Goal: Task Accomplishment & Management: Use online tool/utility

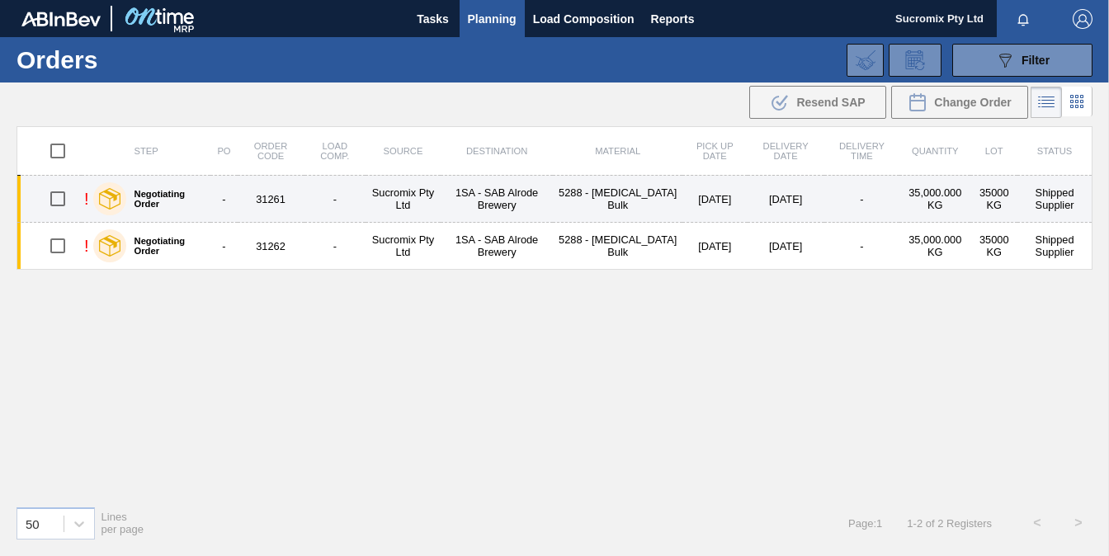
click at [505, 201] on td "1SA - SAB Alrode Brewery" at bounding box center [497, 199] width 112 height 47
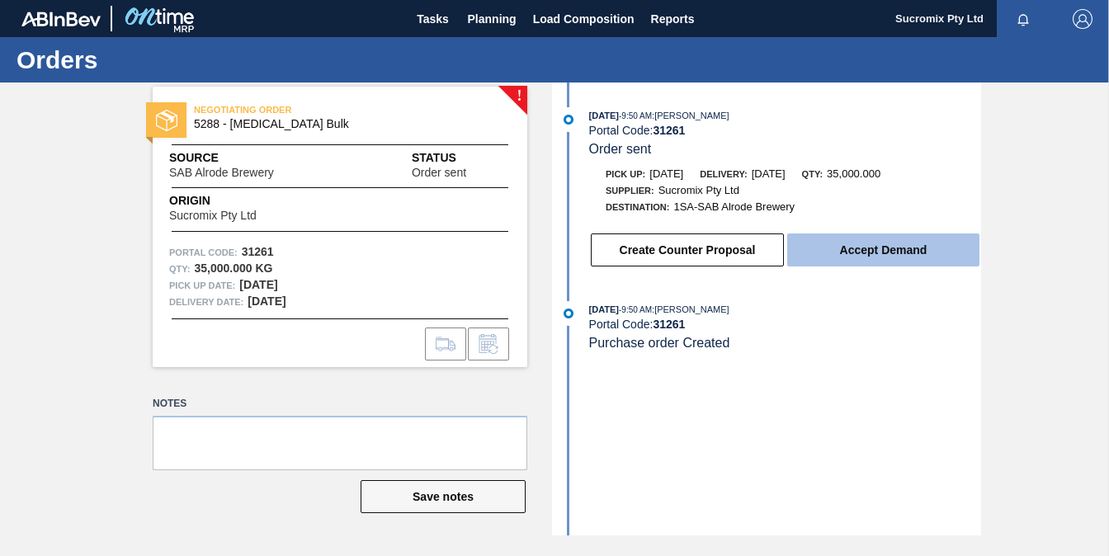
click at [880, 252] on button "Accept Demand" at bounding box center [883, 250] width 192 height 33
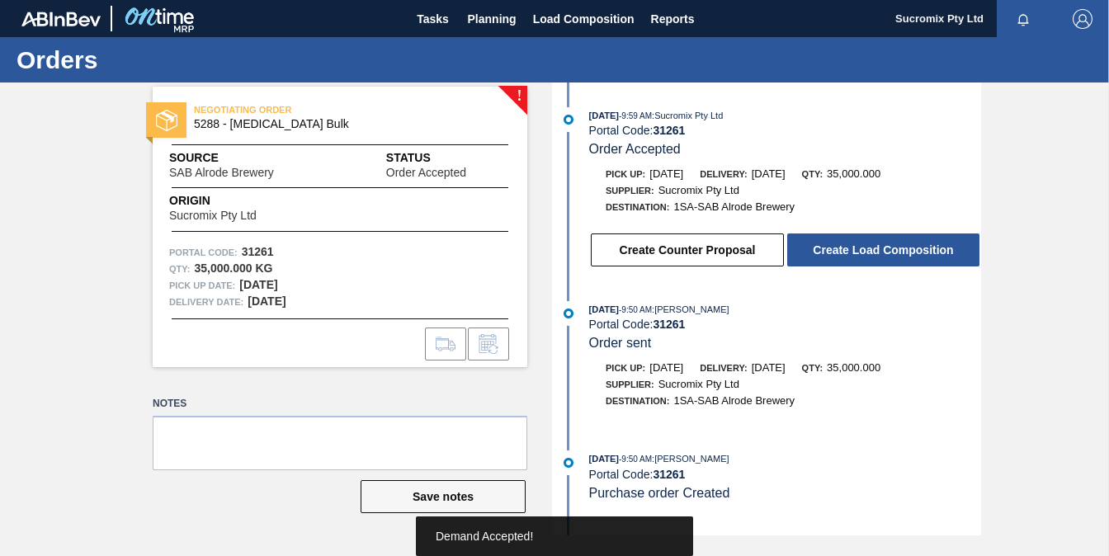
click at [880, 252] on button "Create Load Composition" at bounding box center [883, 250] width 192 height 33
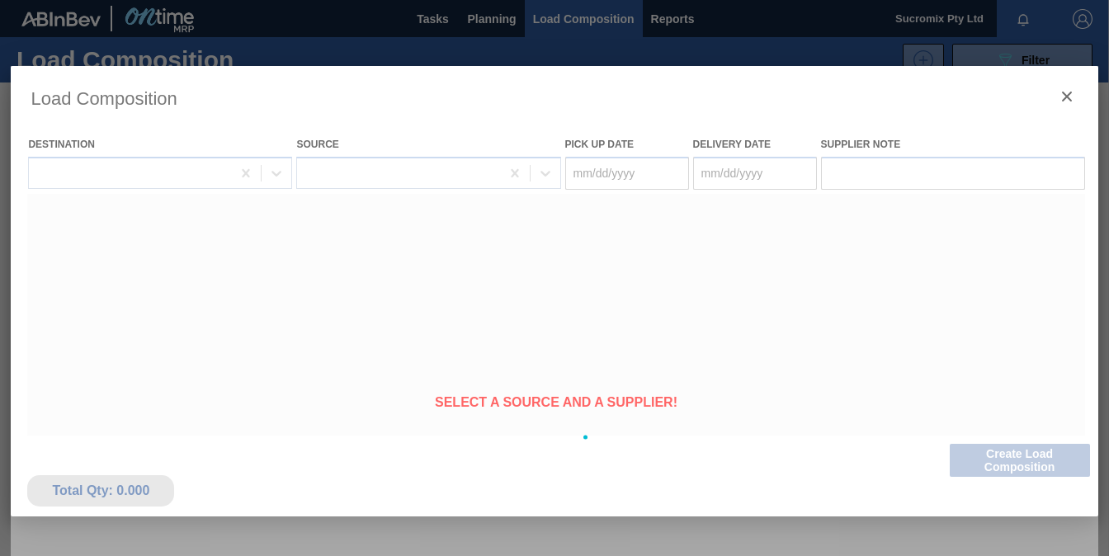
type Date "[DATE]"
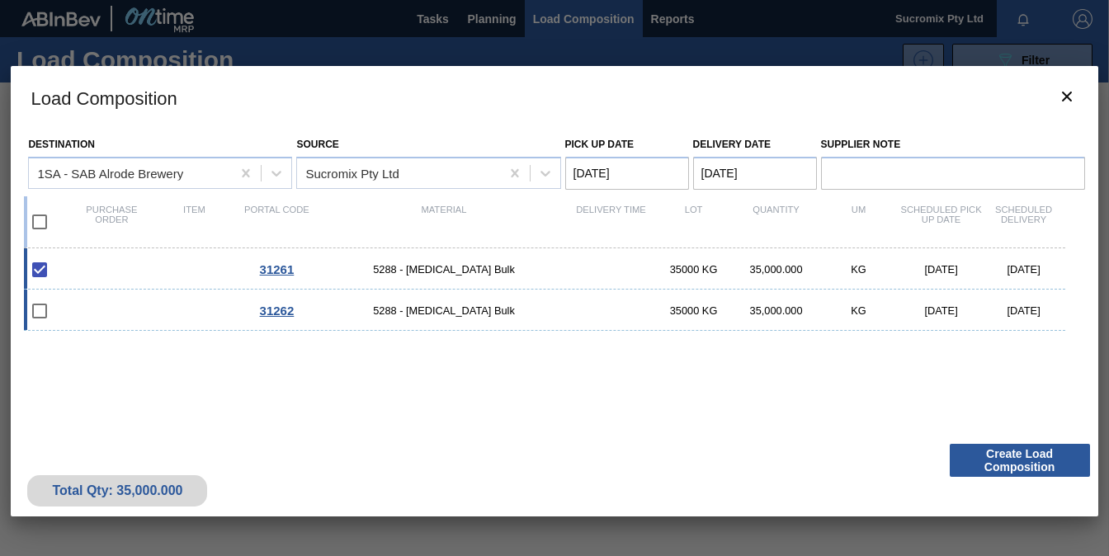
click at [276, 313] on span "31262" at bounding box center [277, 311] width 35 height 14
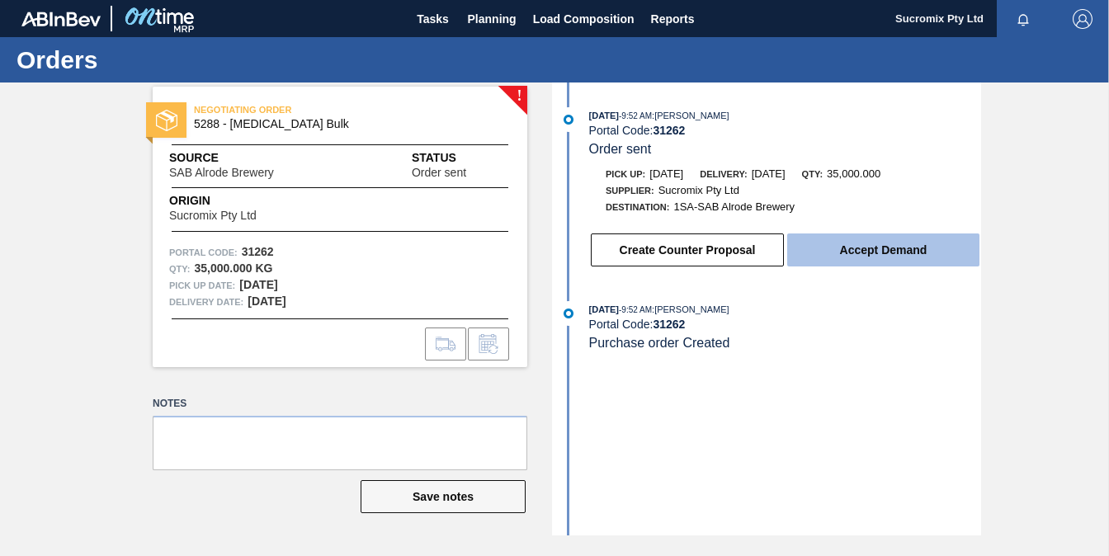
click at [837, 253] on button "Accept Demand" at bounding box center [883, 250] width 192 height 33
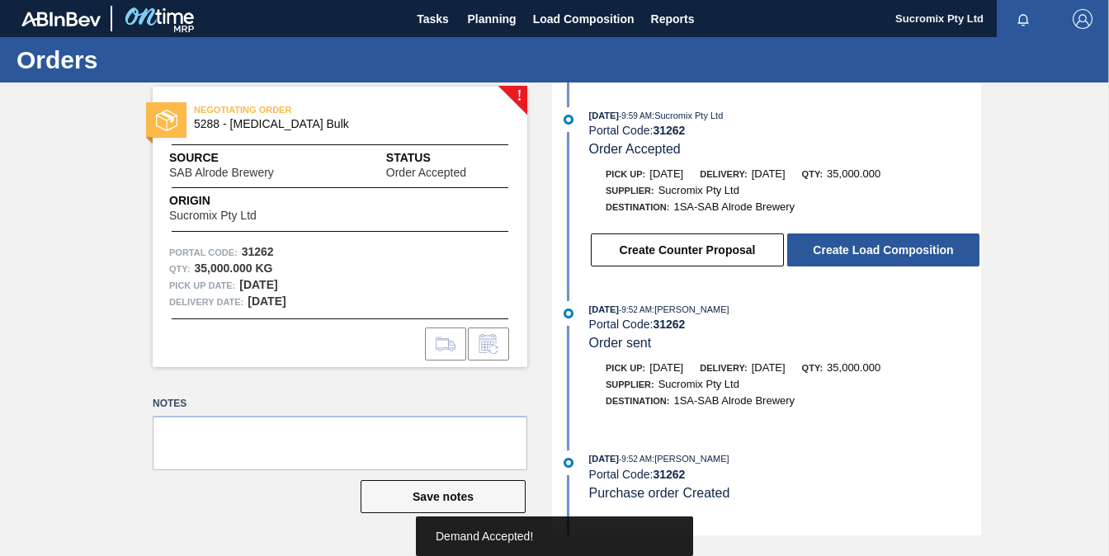
click at [837, 253] on button "Create Load Composition" at bounding box center [883, 250] width 192 height 33
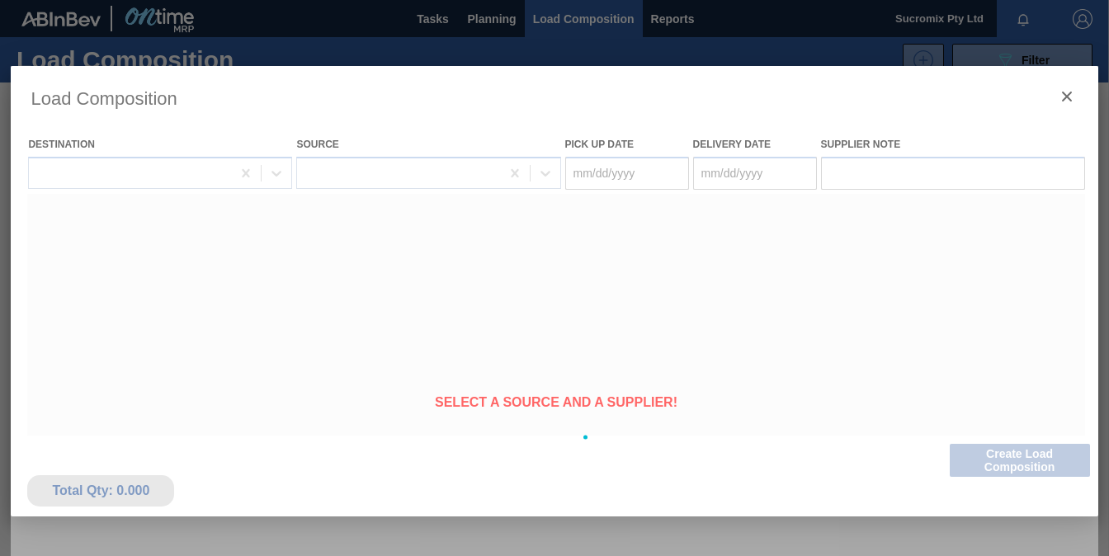
type Date "[DATE]"
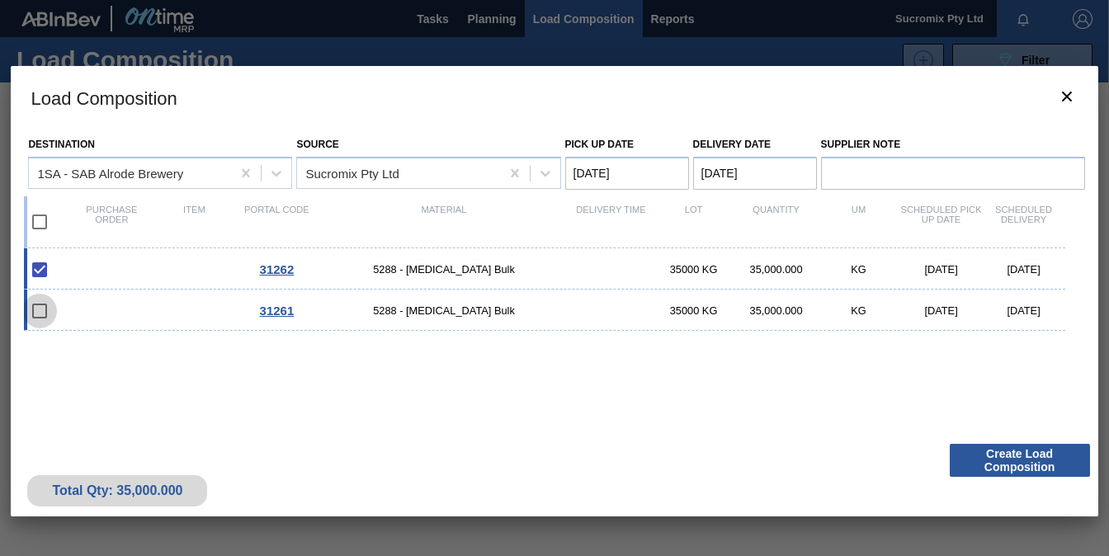
click at [32, 313] on input "checkbox" at bounding box center [39, 311] width 35 height 35
click at [41, 310] on input "checkbox" at bounding box center [39, 311] width 35 height 35
checkbox input "false"
click at [35, 224] on input "checkbox" at bounding box center [39, 222] width 35 height 35
checkbox input "true"
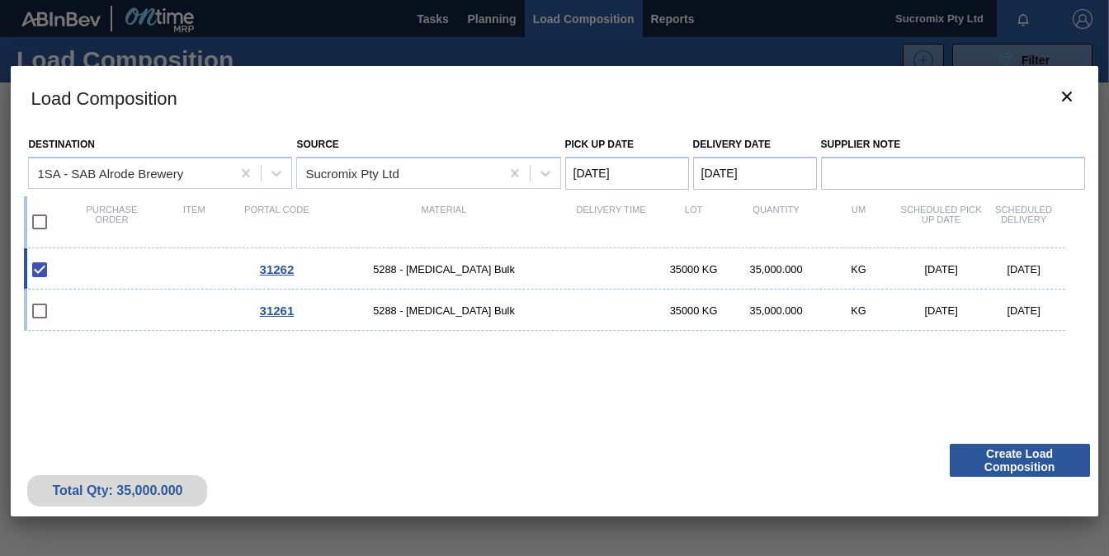
checkbox input "true"
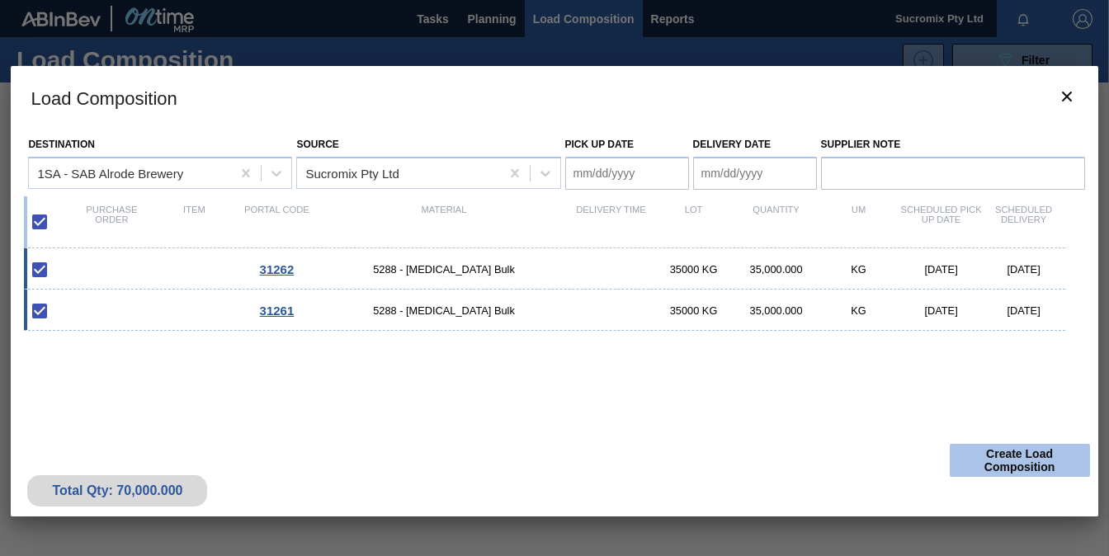
click at [1003, 457] on button "Create Load Composition" at bounding box center [1020, 460] width 140 height 33
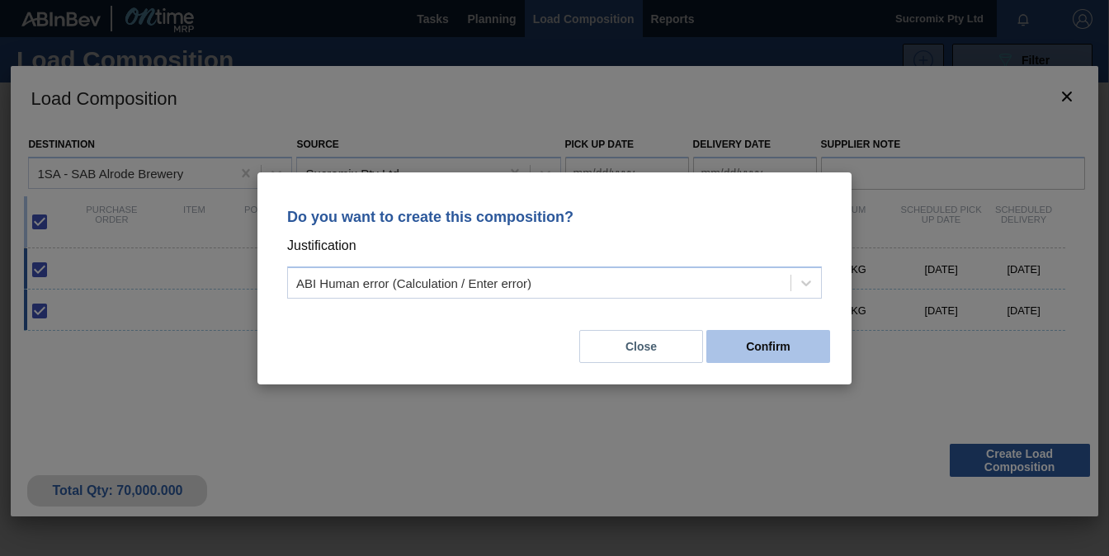
click at [776, 351] on button "Confirm" at bounding box center [768, 346] width 124 height 33
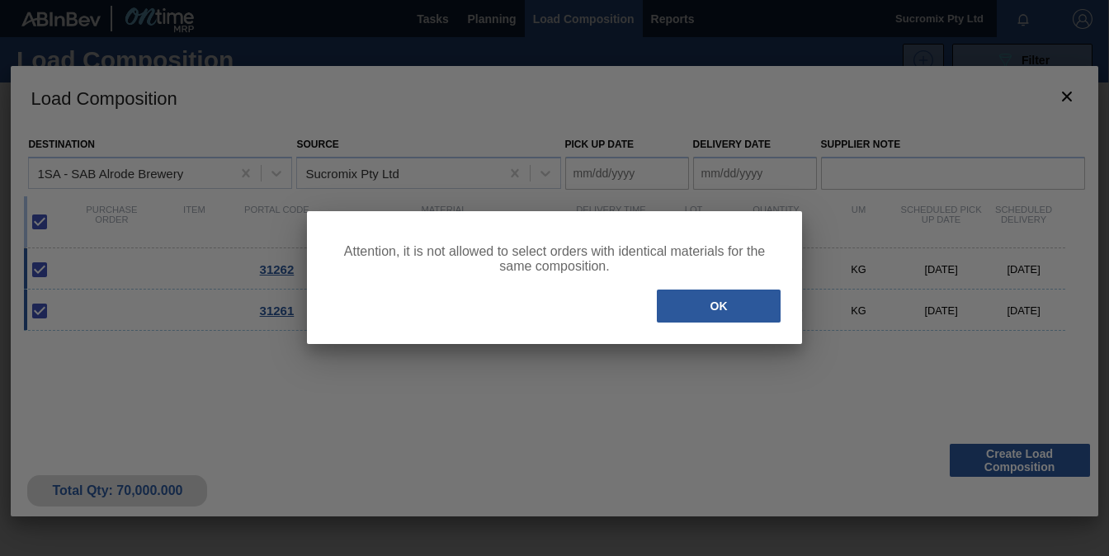
click at [734, 324] on div "OK" at bounding box center [555, 306] width 456 height 36
click at [713, 315] on button "OK" at bounding box center [719, 306] width 124 height 33
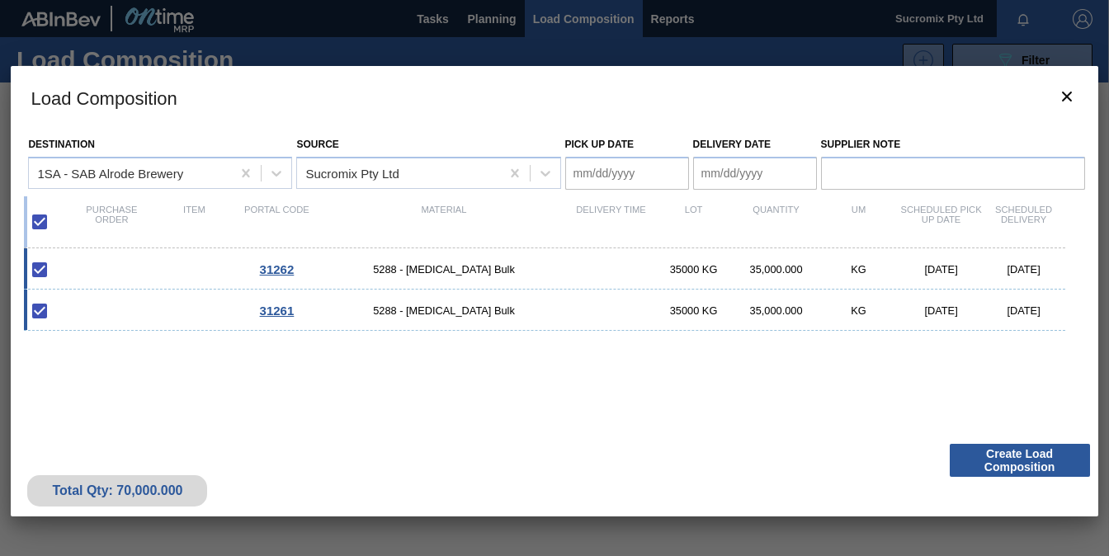
click at [40, 223] on input "checkbox" at bounding box center [39, 222] width 35 height 35
checkbox input "false"
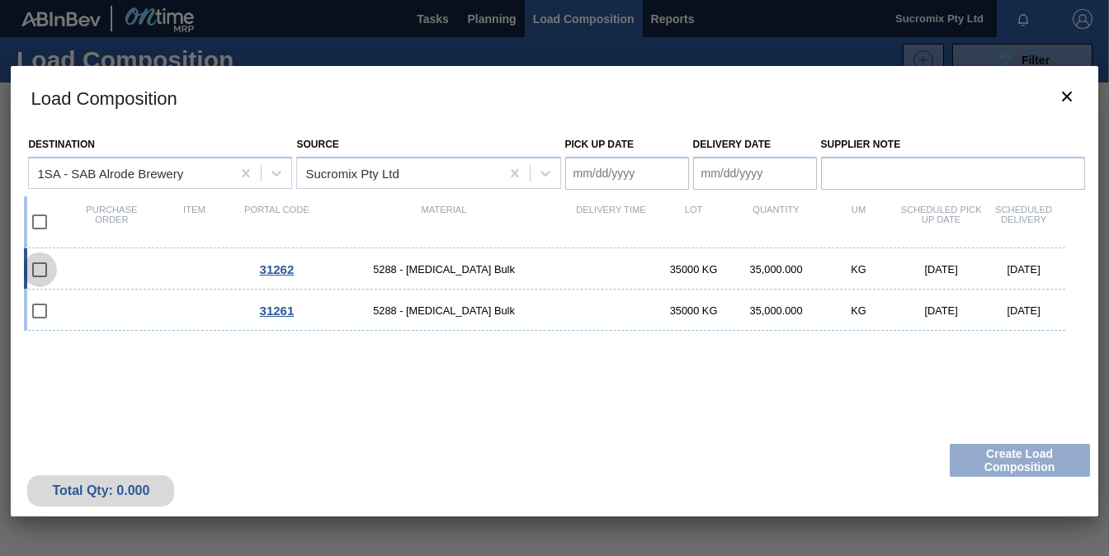
click at [40, 272] on input "checkbox" at bounding box center [39, 270] width 35 height 35
click at [43, 267] on input "checkbox" at bounding box center [39, 270] width 35 height 35
checkbox input "false"
click at [40, 311] on input "checkbox" at bounding box center [39, 311] width 35 height 35
checkbox input "false"
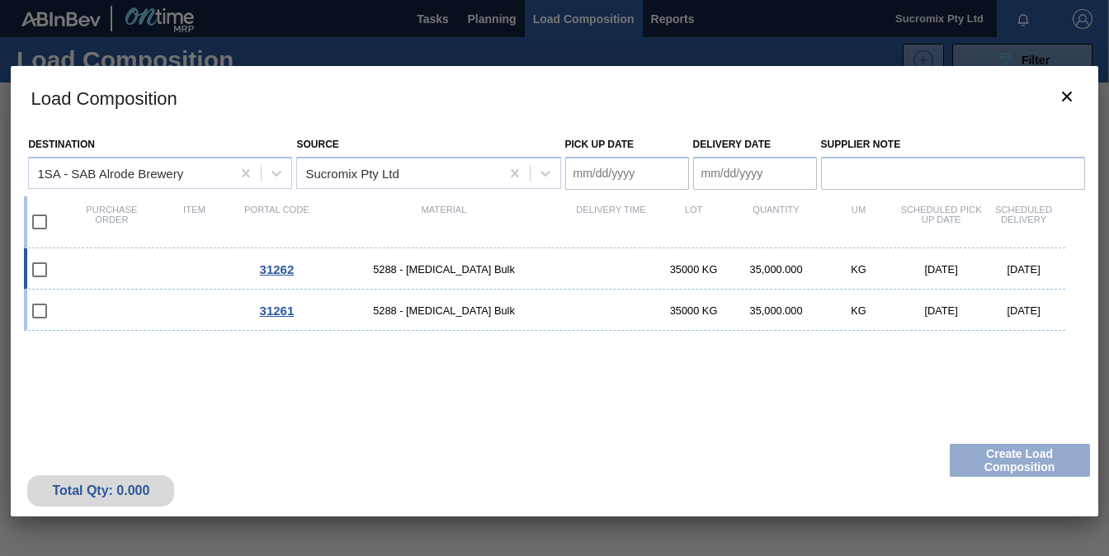
click at [45, 271] on input "checkbox" at bounding box center [39, 270] width 35 height 35
checkbox input "false"
click at [1072, 92] on icon "botão de ícone" at bounding box center [1067, 97] width 20 height 20
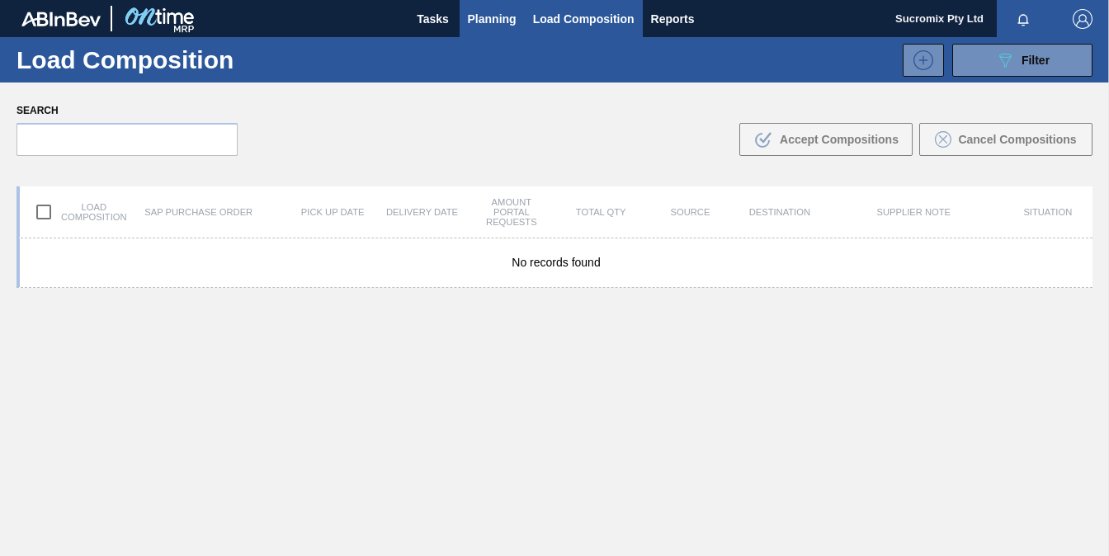
click at [493, 19] on span "Planning" at bounding box center [492, 19] width 49 height 20
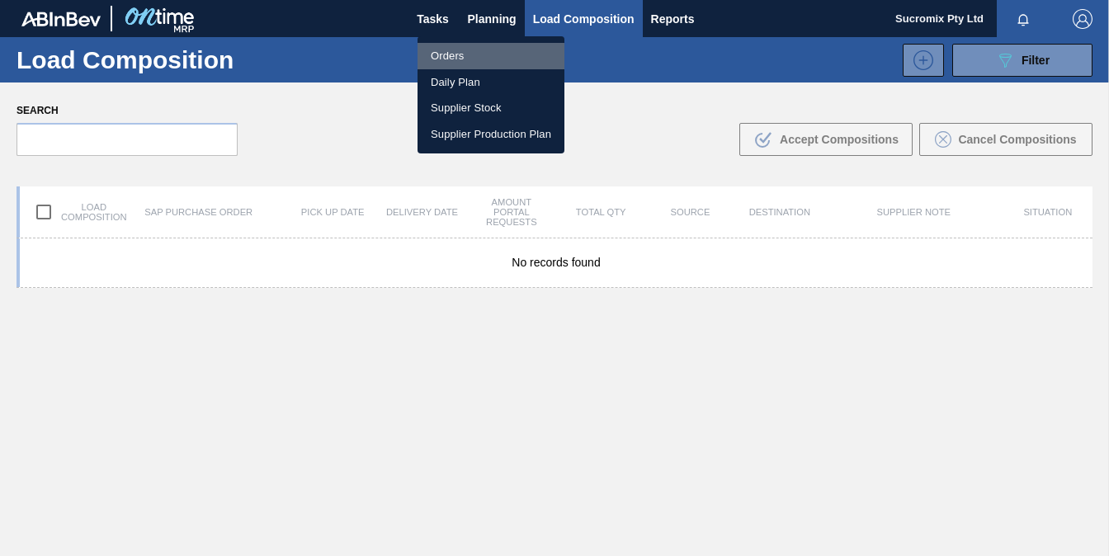
click at [450, 54] on li "Orders" at bounding box center [491, 56] width 147 height 26
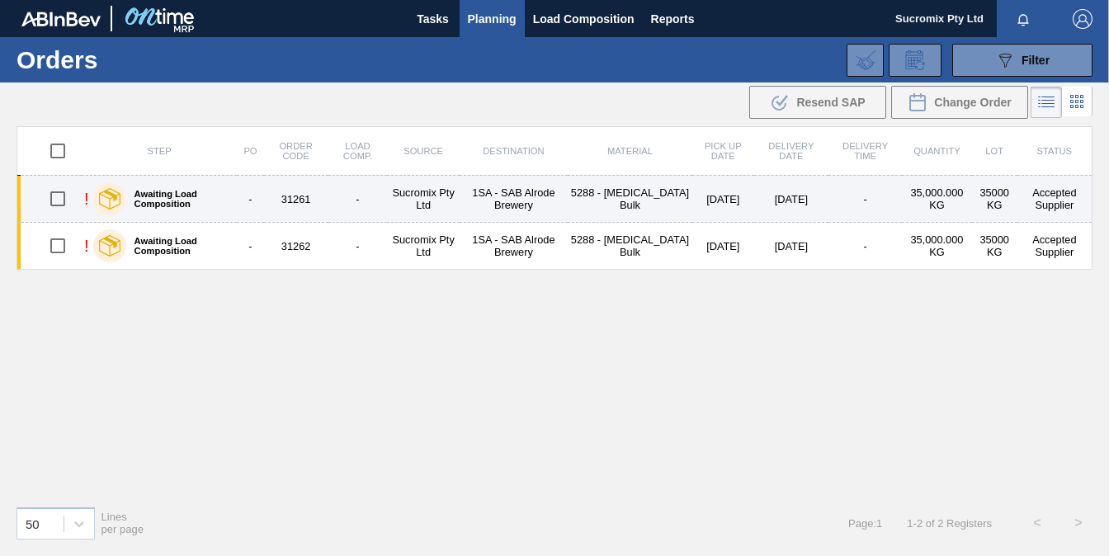
click at [715, 202] on td "[DATE]" at bounding box center [723, 199] width 62 height 47
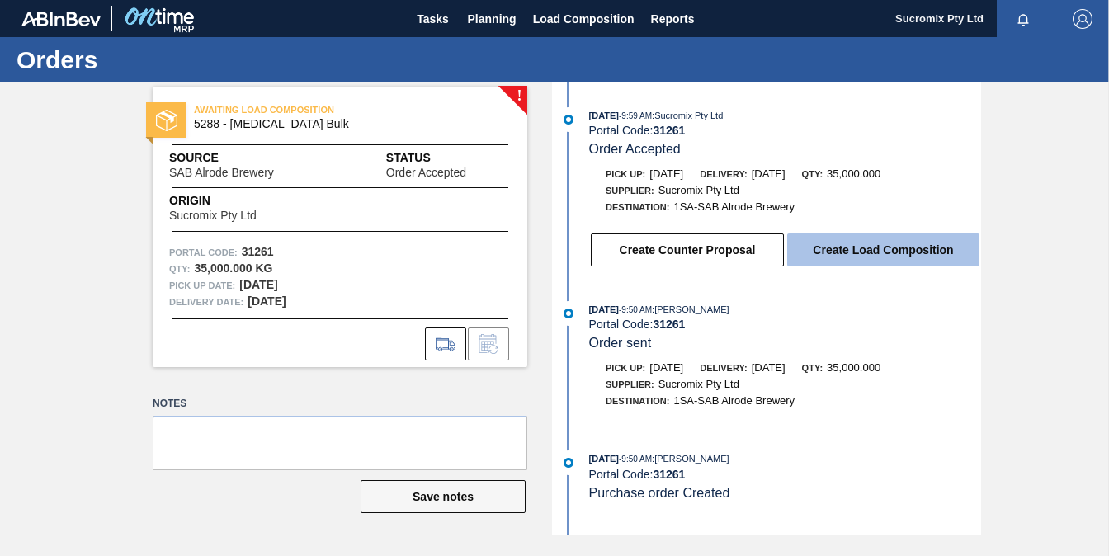
click at [889, 261] on button "Create Load Composition" at bounding box center [883, 250] width 192 height 33
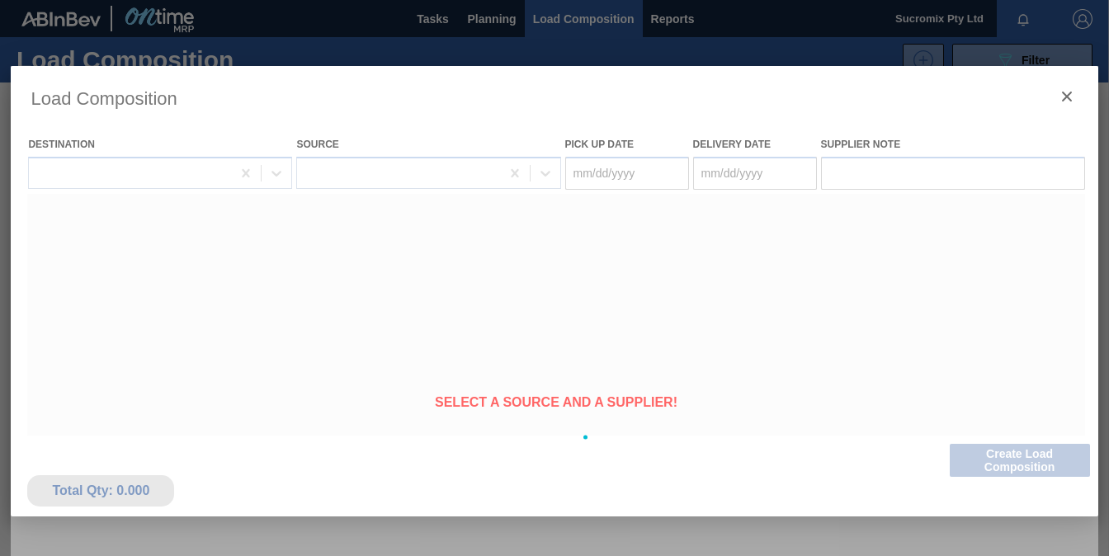
type Date "[DATE]"
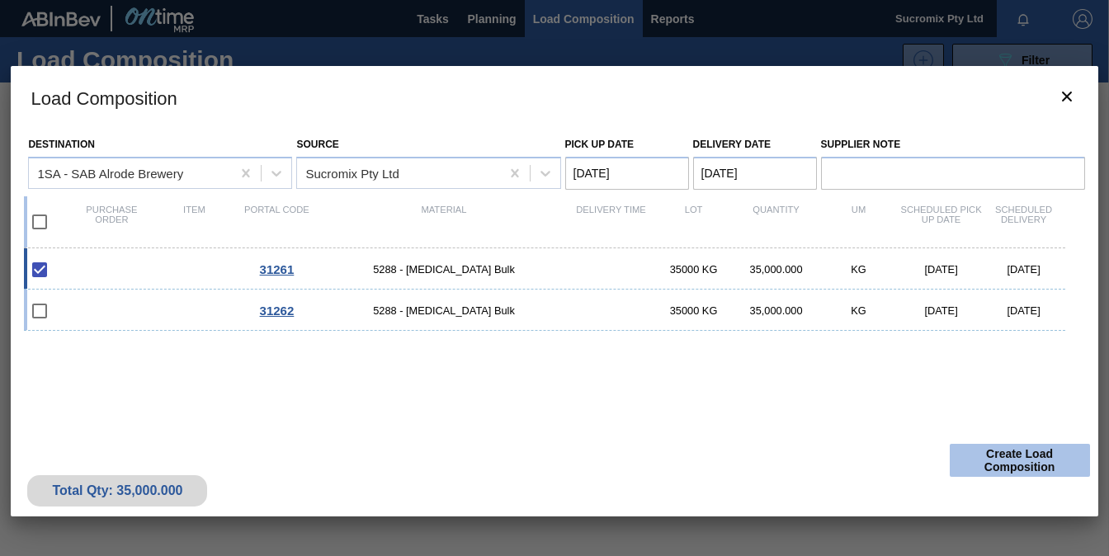
click at [1016, 456] on button "Create Load Composition" at bounding box center [1020, 460] width 140 height 33
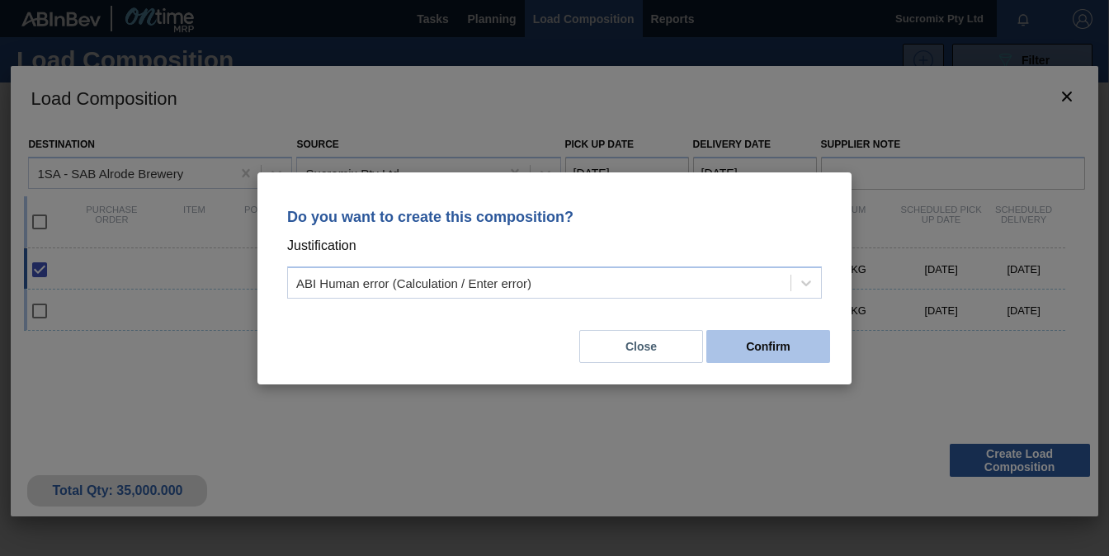
click at [791, 349] on button "Confirm" at bounding box center [768, 346] width 124 height 33
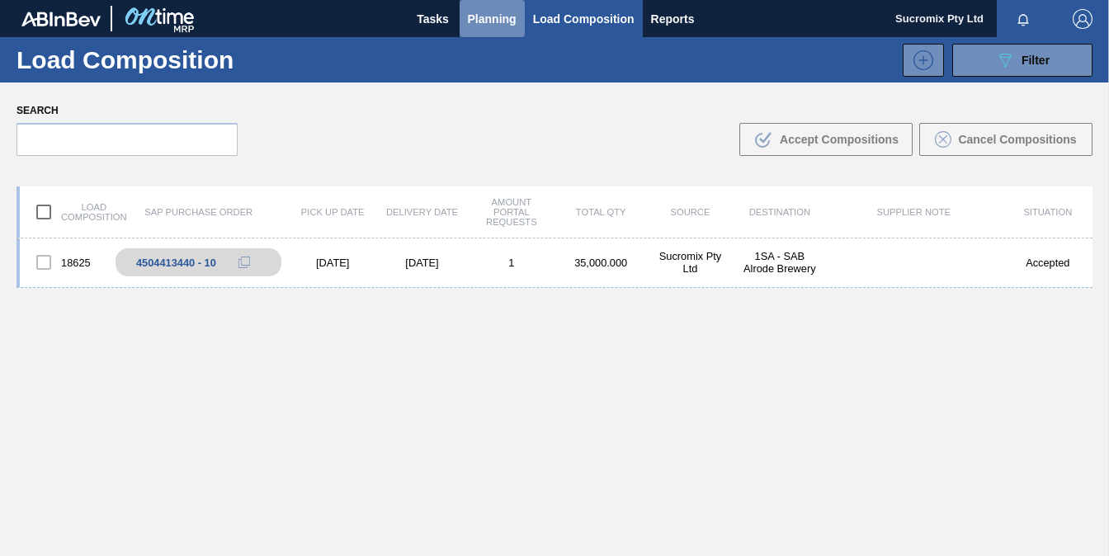
click at [498, 22] on span "Planning" at bounding box center [492, 19] width 49 height 20
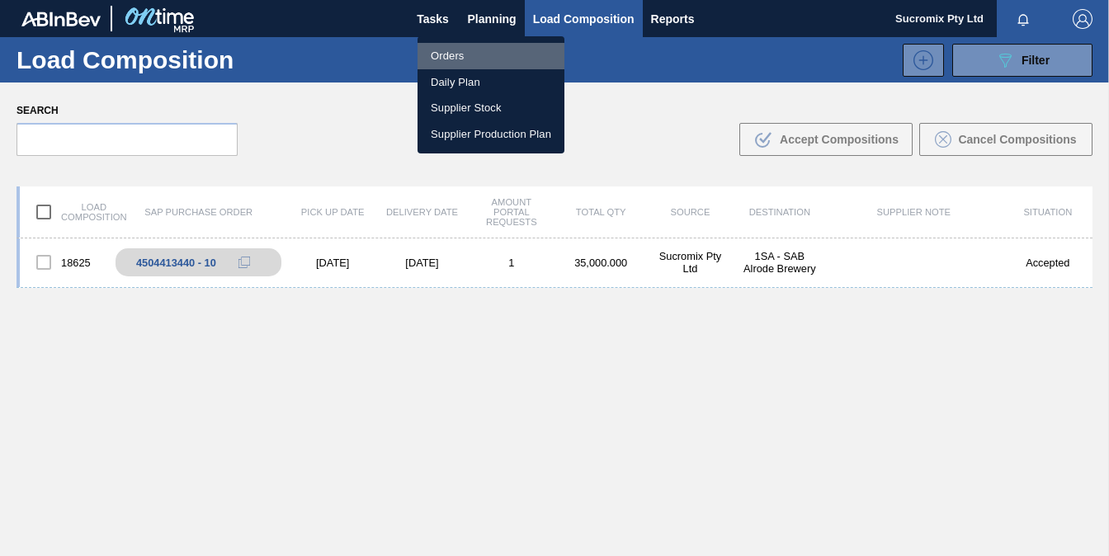
click at [445, 60] on li "Orders" at bounding box center [491, 56] width 147 height 26
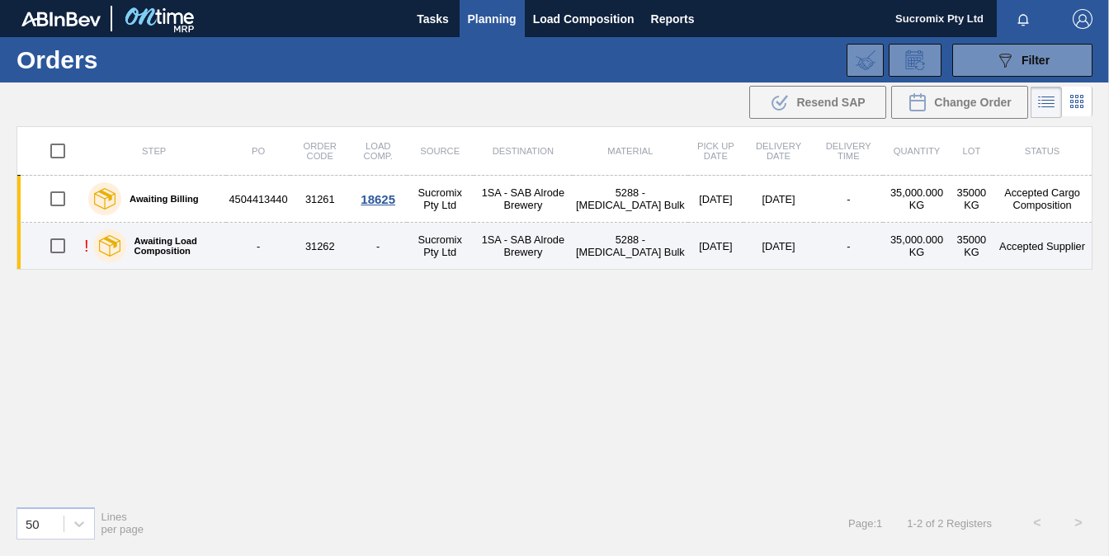
click at [539, 241] on td "1SA - SAB Alrode Brewery" at bounding box center [523, 246] width 99 height 47
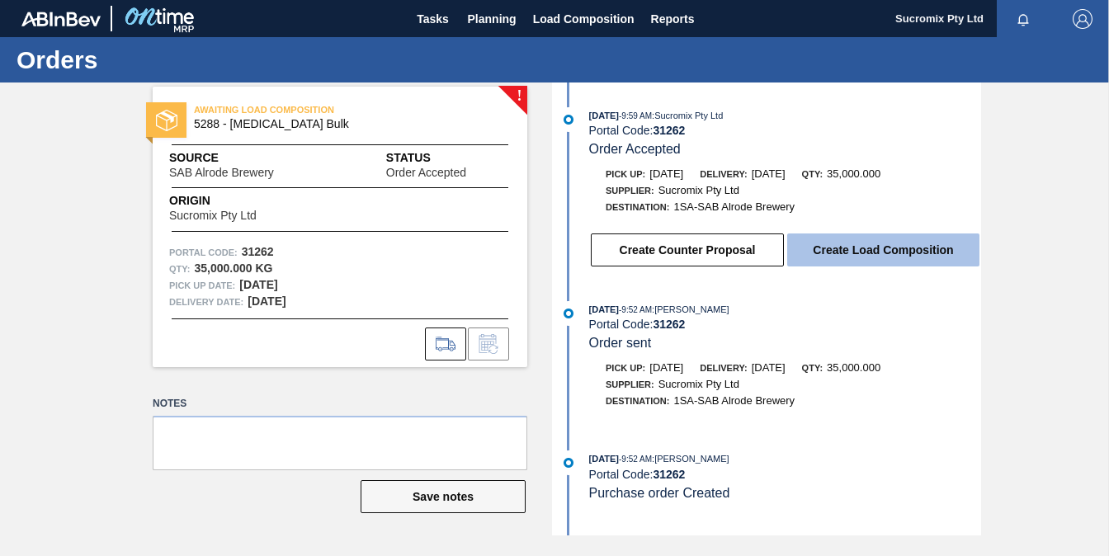
click at [881, 246] on button "Create Load Composition" at bounding box center [883, 250] width 192 height 33
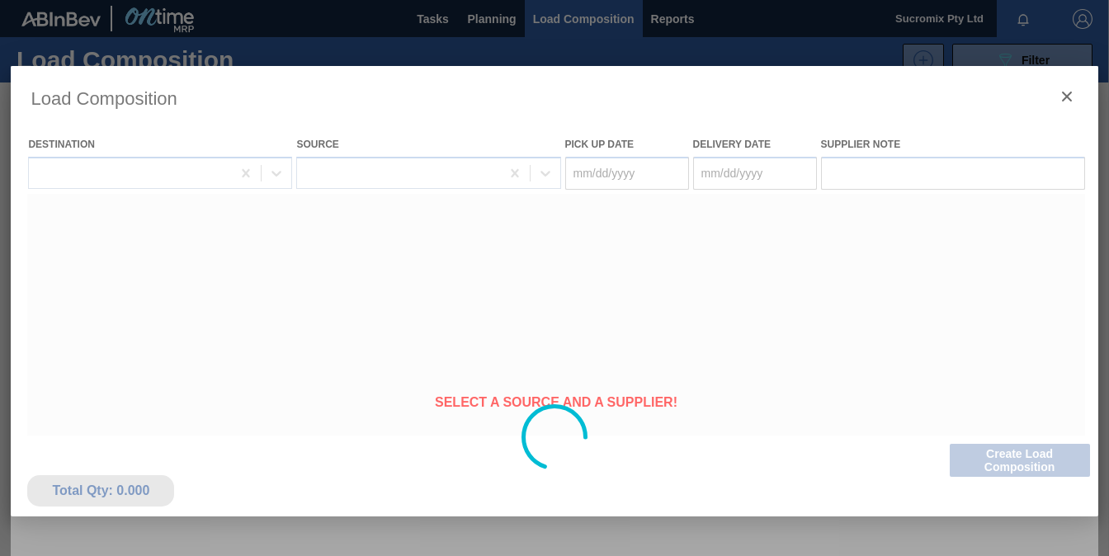
type Date "[DATE]"
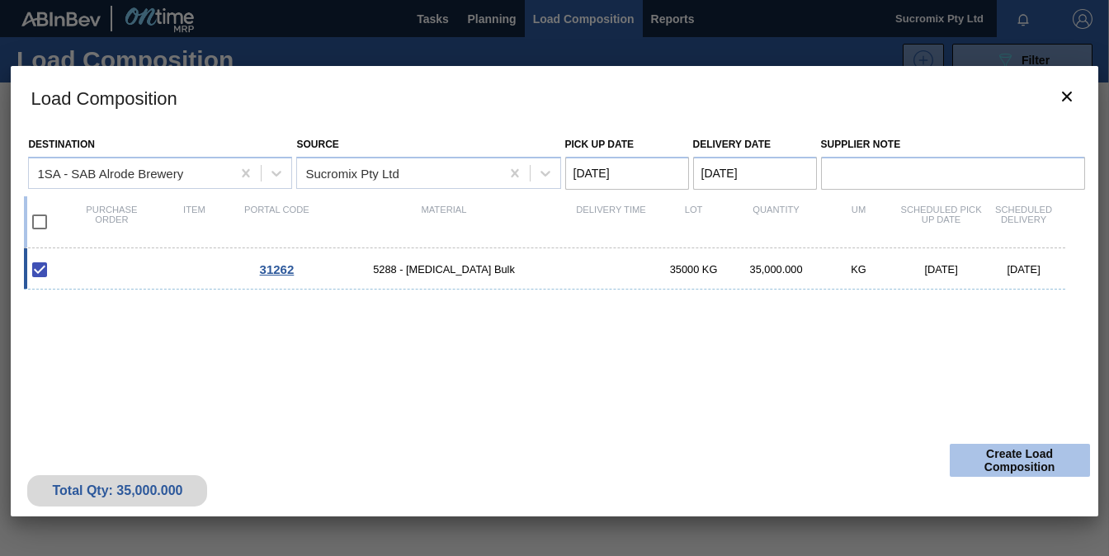
click at [1029, 460] on button "Create Load Composition" at bounding box center [1020, 460] width 140 height 33
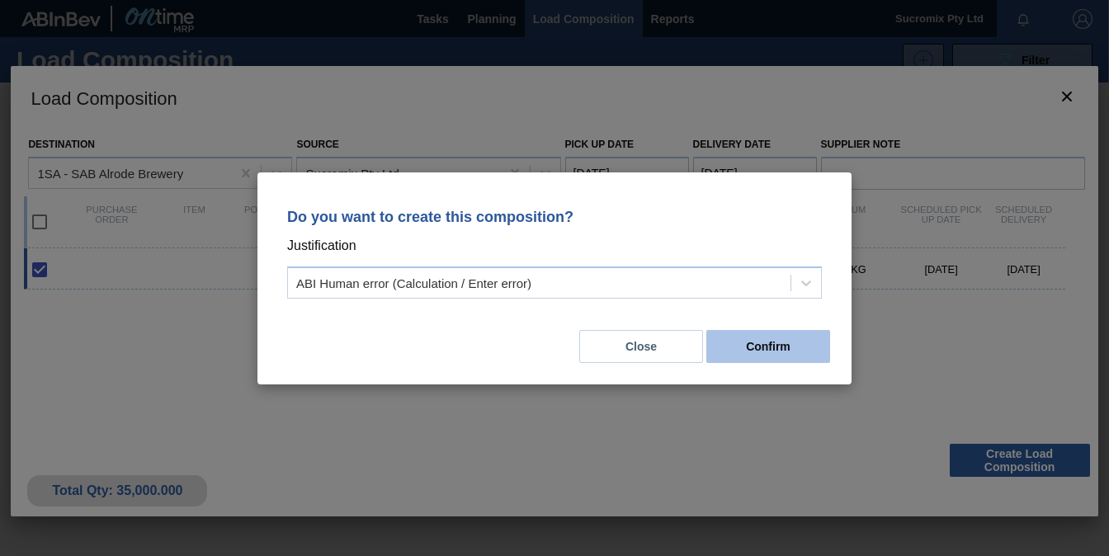
click at [759, 339] on button "Confirm" at bounding box center [768, 346] width 124 height 33
